Goal: Transaction & Acquisition: Subscribe to service/newsletter

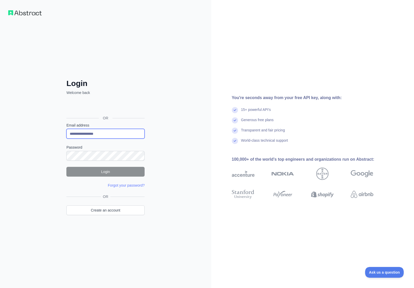
type input "**********"
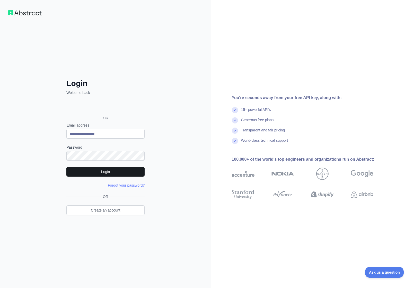
click at [103, 173] on button "Login" at bounding box center [105, 172] width 78 height 10
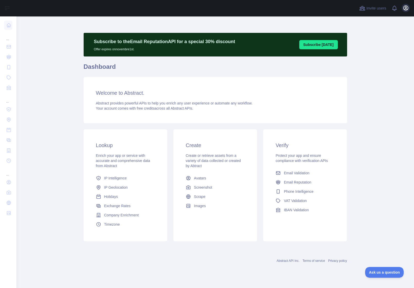
click at [404, 7] on icon "button" at bounding box center [405, 8] width 6 height 6
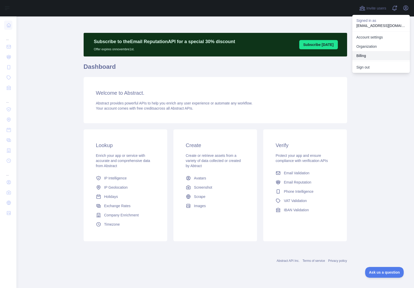
click at [365, 57] on button "Billing" at bounding box center [381, 55] width 58 height 9
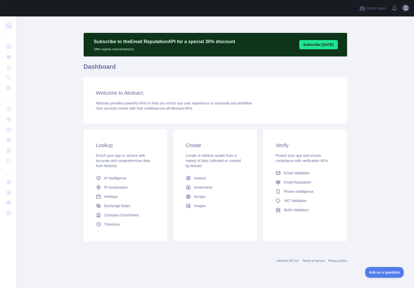
click at [407, 9] on icon "button" at bounding box center [405, 8] width 6 height 6
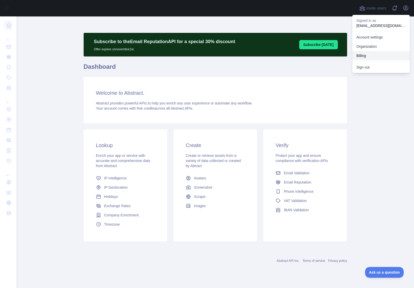
click at [367, 54] on button "Billing" at bounding box center [381, 55] width 58 height 9
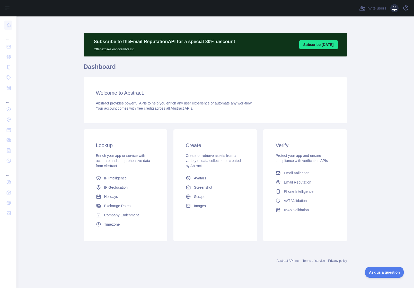
click at [395, 6] on span at bounding box center [396, 8] width 10 height 16
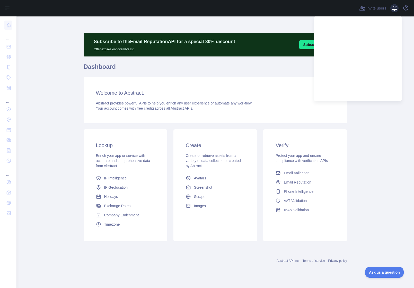
click at [395, 6] on span at bounding box center [396, 6] width 3 height 3
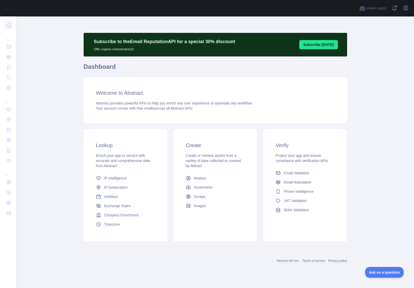
click at [410, 6] on div "Invite users View notifications Open user menu" at bounding box center [214, 8] width 397 height 16
click at [407, 7] on icon "button" at bounding box center [405, 8] width 6 height 6
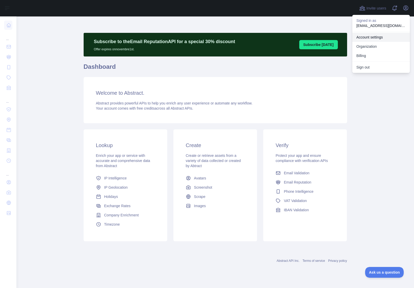
click at [378, 36] on link "Account settings" at bounding box center [381, 37] width 58 height 9
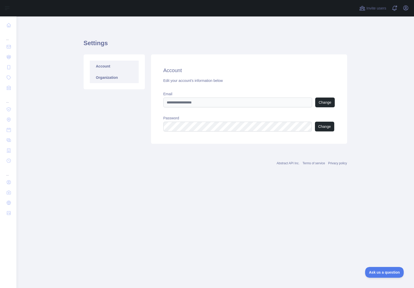
click at [113, 80] on link "Organization" at bounding box center [114, 77] width 49 height 11
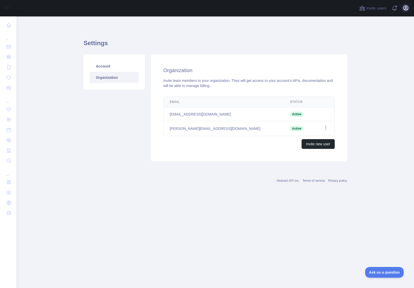
click at [406, 7] on icon "button" at bounding box center [405, 8] width 5 height 5
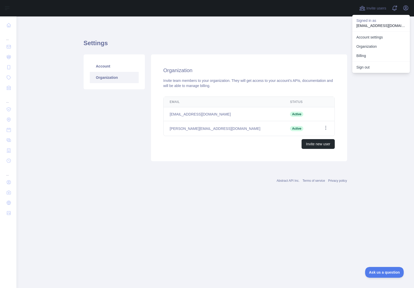
click at [363, 46] on link "Organization" at bounding box center [381, 46] width 58 height 9
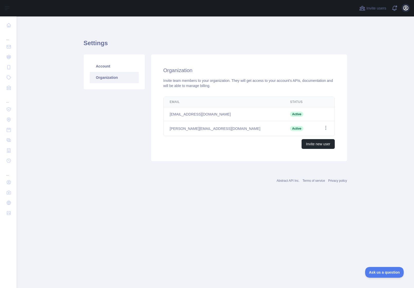
click at [405, 9] on icon "button" at bounding box center [405, 8] width 6 height 6
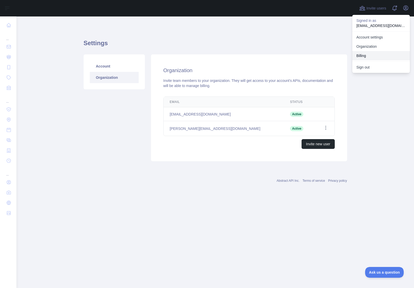
click at [364, 57] on button "Billing" at bounding box center [381, 55] width 58 height 9
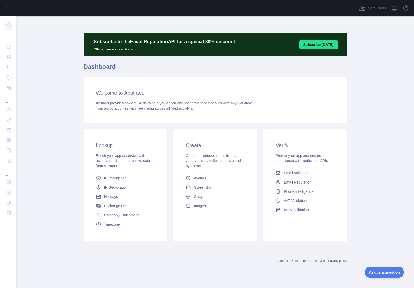
click at [376, 22] on main "Subscribe to the Email Reputation API for a special 30 % discount Offer expires…" at bounding box center [214, 152] width 397 height 272
click at [407, 7] on icon "button" at bounding box center [405, 8] width 6 height 6
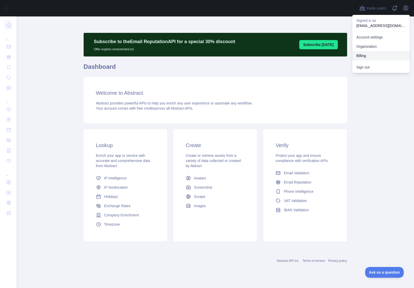
click at [361, 55] on button "Billing" at bounding box center [381, 55] width 58 height 9
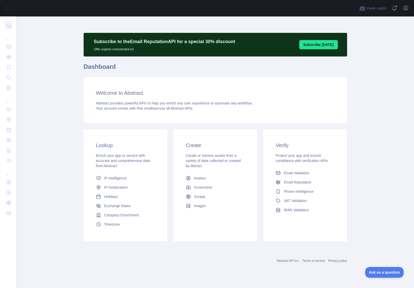
click at [380, 74] on main "Subscribe to the Email Reputation API for a special 30 % discount Offer expires…" at bounding box center [214, 152] width 397 height 272
click at [395, 10] on span at bounding box center [396, 8] width 10 height 16
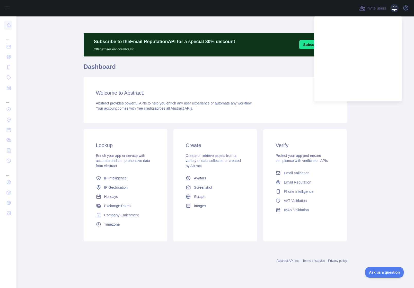
click at [395, 10] on span at bounding box center [396, 8] width 10 height 16
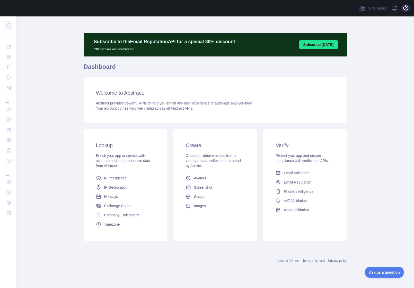
click at [405, 9] on icon "button" at bounding box center [405, 8] width 5 height 5
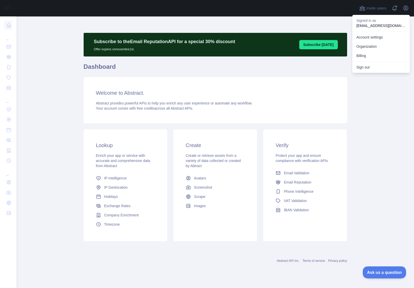
click at [380, 268] on button "Ask us a question" at bounding box center [381, 272] width 39 height 11
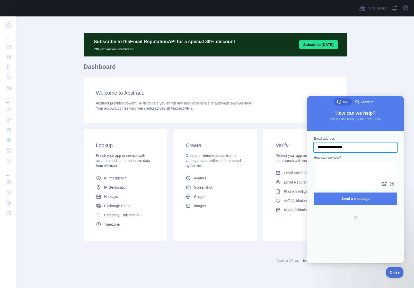
type input "**********"
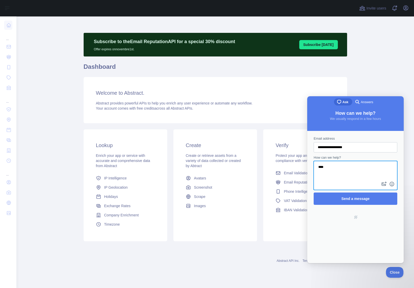
type textarea "***"
click at [379, 51] on main "Subscribe to the Email Reputation API for a special 30 % discount Offer expires…" at bounding box center [214, 152] width 397 height 272
click at [405, 8] on icon "button" at bounding box center [405, 8] width 6 height 6
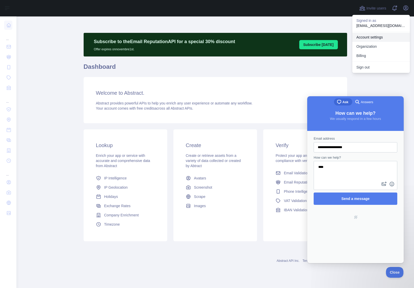
click at [375, 38] on link "Account settings" at bounding box center [381, 37] width 58 height 9
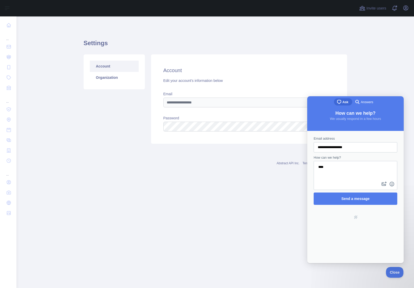
click at [330, 168] on textarea "***" at bounding box center [355, 171] width 83 height 19
click at [344, 201] on span "Send a message" at bounding box center [355, 199] width 72 height 12
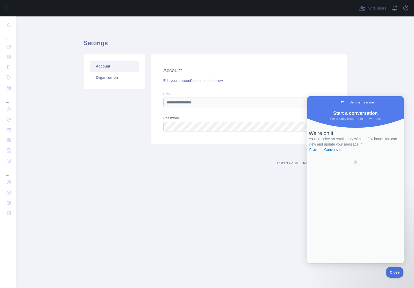
click at [244, 185] on main "Settings Account Organization Account Edit your account's information below Ema…" at bounding box center [214, 152] width 397 height 272
click at [350, 248] on div "We’re on it! You’ll receive an email reply within a few hours. You can view and…" at bounding box center [355, 192] width 96 height 142
click at [345, 152] on span "You’ll receive an email reply within a few hours. You can view and update your …" at bounding box center [352, 144] width 88 height 15
click at [345, 130] on div "We’re on it! You’ll receive an email reply within a few hours. You can view and…" at bounding box center [354, 141] width 93 height 22
click at [350, 136] on div "We’re on it!" at bounding box center [354, 133] width 93 height 6
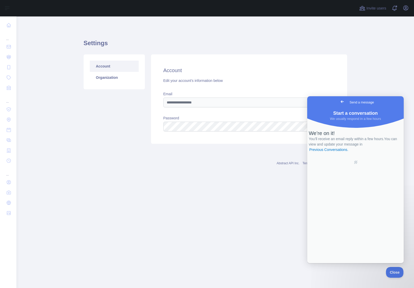
click at [350, 136] on div "We’re on it!" at bounding box center [354, 133] width 93 height 6
click at [184, 65] on div "Account Edit your account's information below Email Change Password Change" at bounding box center [249, 98] width 196 height 89
click at [100, 77] on link "Organization" at bounding box center [114, 77] width 49 height 11
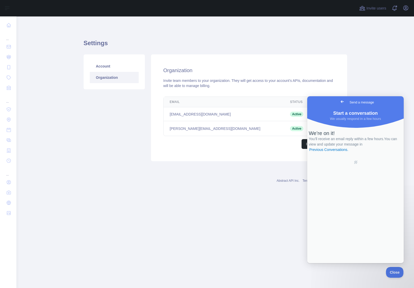
click at [343, 254] on div "We’re on it! You’ll receive an email reply within a few hours. You can view and…" at bounding box center [355, 192] width 96 height 142
click at [339, 212] on div "We’re on it! You’ll receive an email reply within a few hours. You can view and…" at bounding box center [355, 192] width 96 height 142
click at [363, 94] on main "Settings Account Organization Organization Invite team members to your organiza…" at bounding box center [214, 152] width 397 height 272
click at [354, 112] on span "Start a conversation" at bounding box center [355, 113] width 44 height 5
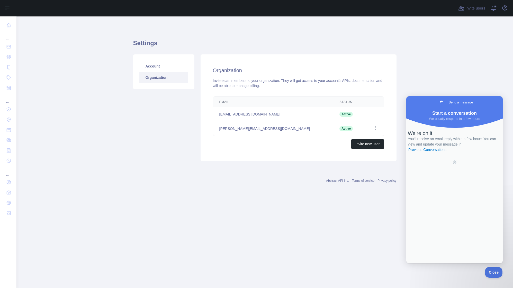
click at [386, 121] on div "Email Status Edit [EMAIL_ADDRESS][DOMAIN_NAME] Active [PERSON_NAME][EMAIL_ADDRE…" at bounding box center [299, 123] width 188 height 57
click at [375, 128] on icon "button" at bounding box center [375, 128] width 1 height 4
click at [340, 137] on button "Remove user" at bounding box center [349, 138] width 58 height 9
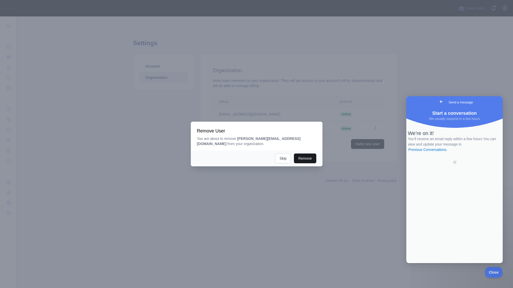
click at [304, 159] on button "Remove" at bounding box center [305, 159] width 22 height 10
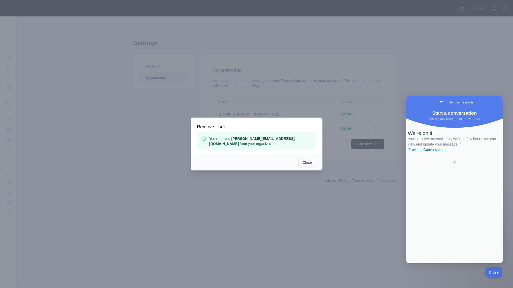
click at [305, 162] on button "Close" at bounding box center [307, 163] width 18 height 10
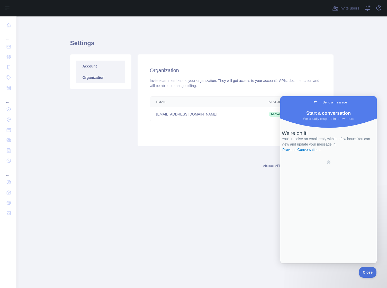
click at [94, 64] on link "Account" at bounding box center [100, 66] width 49 height 11
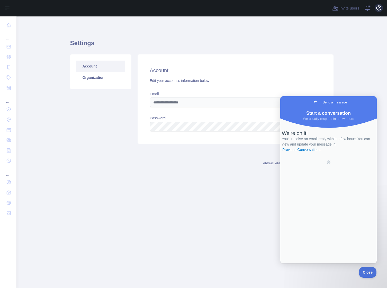
click at [378, 9] on icon "button" at bounding box center [378, 8] width 5 height 5
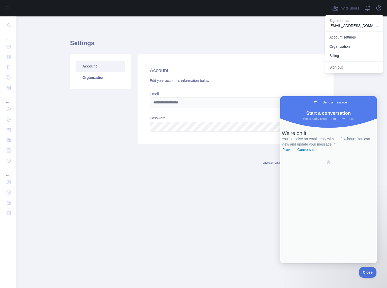
click at [95, 132] on div "Account Organization" at bounding box center [100, 98] width 67 height 89
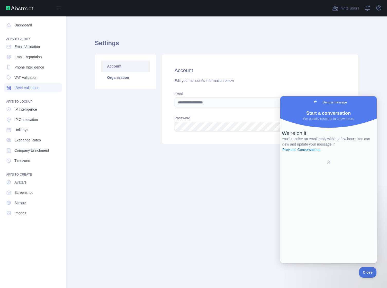
click at [26, 88] on span "IBAN Validation" at bounding box center [26, 87] width 25 height 5
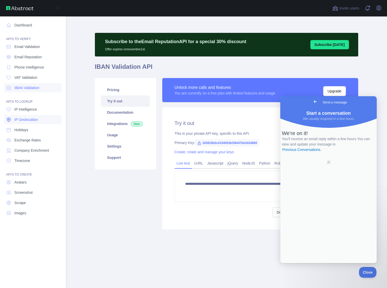
click at [22, 120] on span "IP Geolocation" at bounding box center [26, 119] width 24 height 5
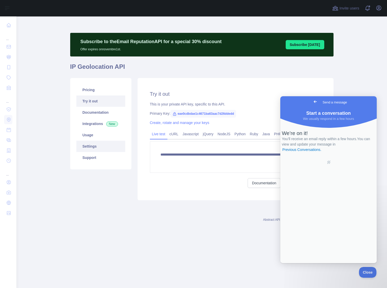
click at [93, 147] on link "Settings" at bounding box center [100, 146] width 49 height 11
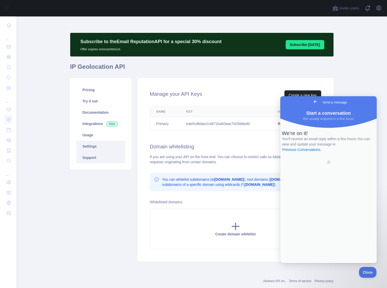
click at [89, 156] on link "Support" at bounding box center [100, 157] width 49 height 11
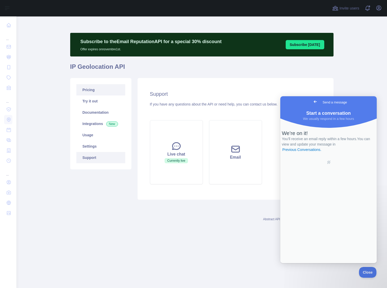
click at [88, 89] on link "Pricing" at bounding box center [100, 89] width 49 height 11
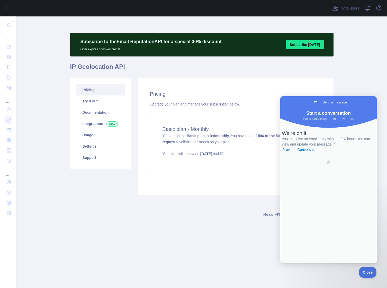
click at [265, 109] on div "Pricing Upgrade your plan and manage your subscription below. Basic plan - Mont…" at bounding box center [236, 136] width 196 height 117
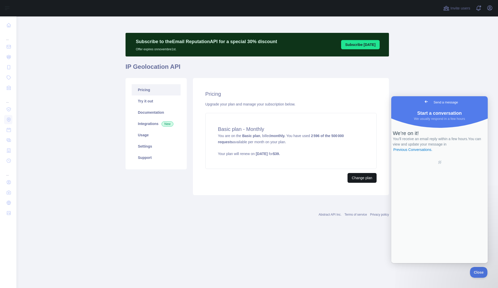
click at [368, 178] on button "Change plan" at bounding box center [361, 178] width 29 height 10
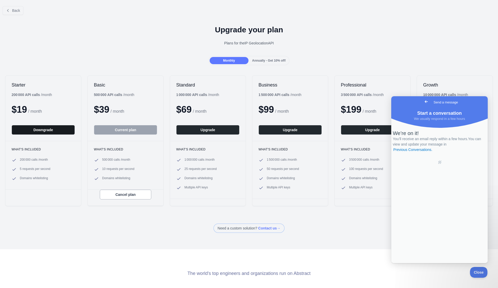
click at [39, 131] on button "Downgrade" at bounding box center [43, 130] width 63 height 10
